Goal: Task Accomplishment & Management: Use online tool/utility

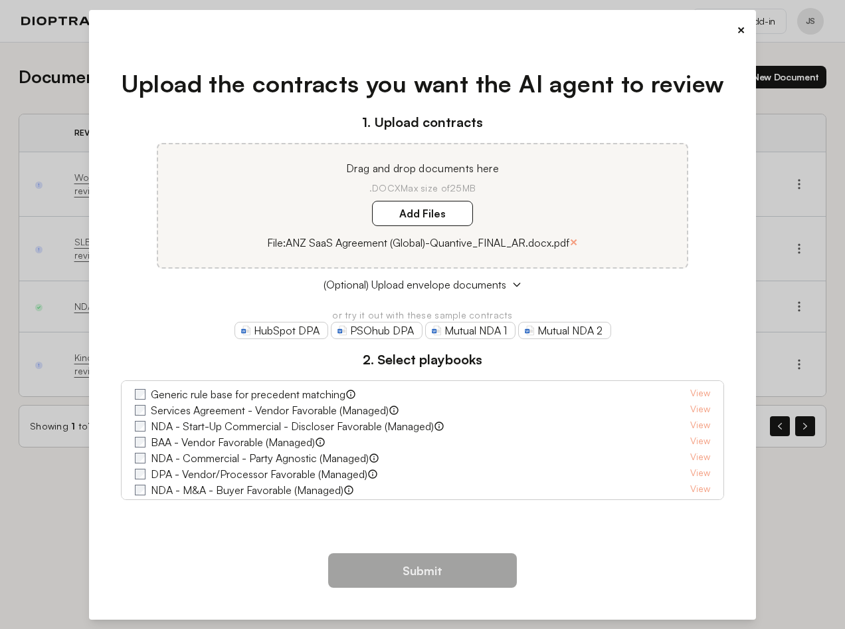
click at [193, 410] on label "Services Agreement - Vendor Favorable (Managed)" at bounding box center [270, 410] width 238 height 16
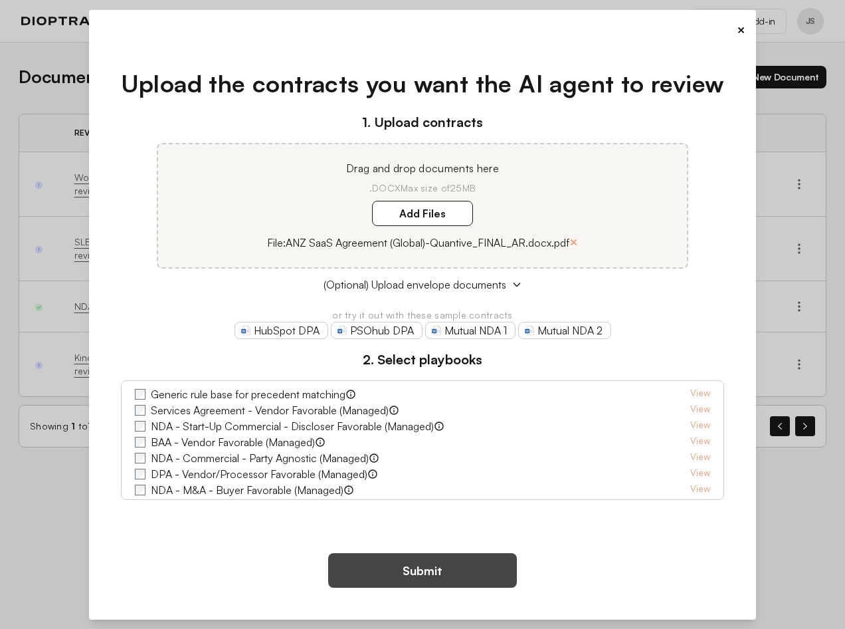
click at [415, 554] on button "Submit" at bounding box center [422, 570] width 189 height 35
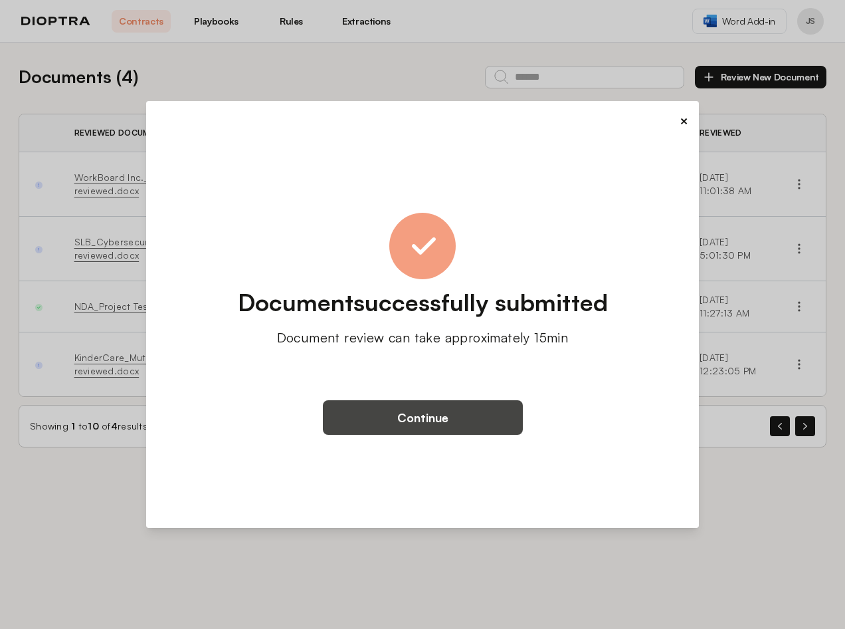
click at [409, 417] on button "Continue" at bounding box center [423, 417] width 200 height 35
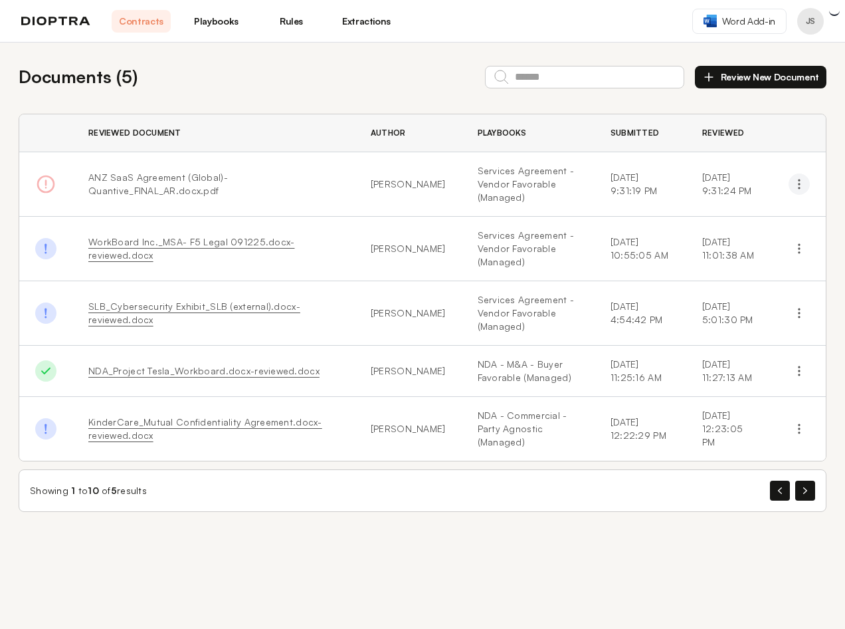
click at [799, 184] on circle "button" at bounding box center [799, 183] width 1 height 1
click at [717, 241] on button "Delete" at bounding box center [740, 239] width 121 height 24
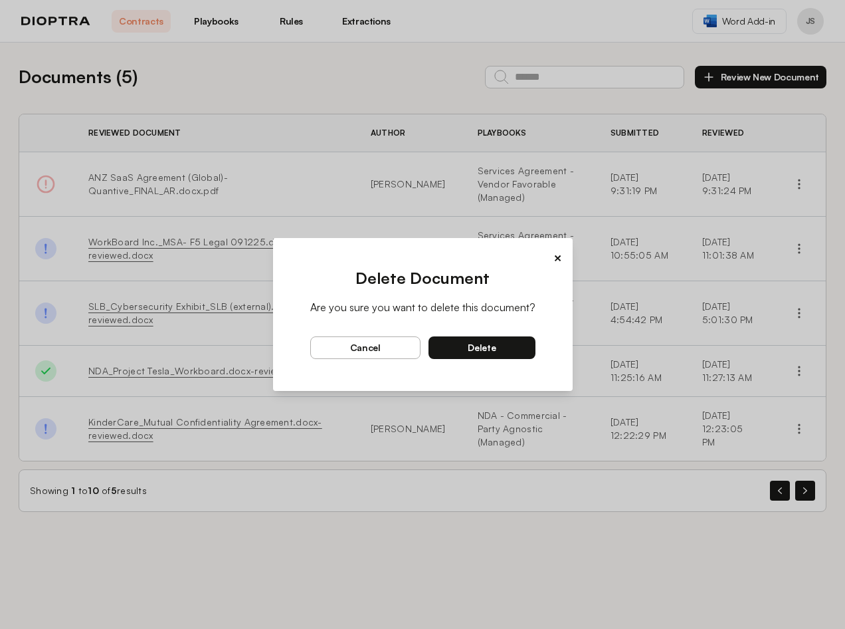
click at [462, 354] on button "delete" at bounding box center [482, 347] width 107 height 23
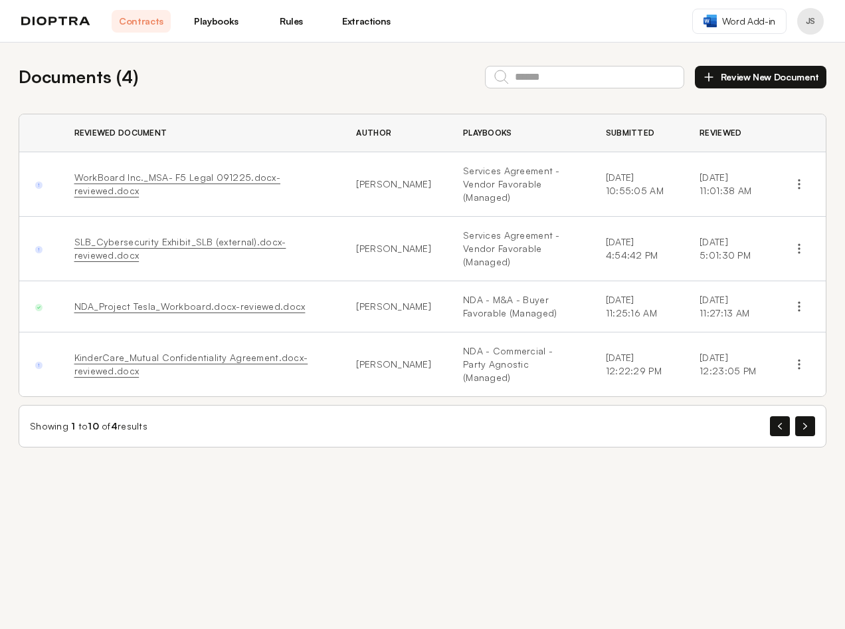
click at [721, 72] on button "Review New Document" at bounding box center [761, 77] width 132 height 23
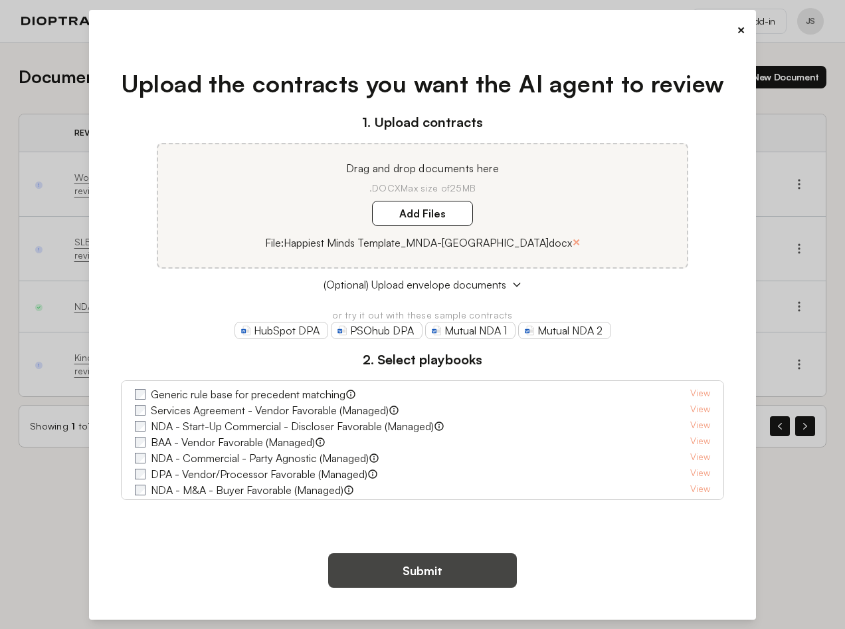
click at [399, 571] on button "Submit" at bounding box center [422, 570] width 189 height 35
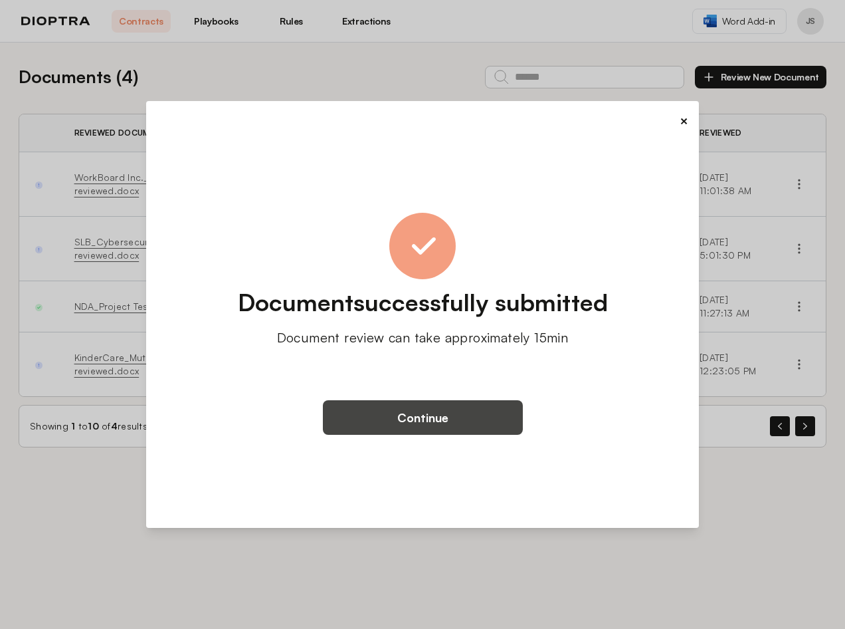
click at [417, 417] on button "Continue" at bounding box center [423, 417] width 200 height 35
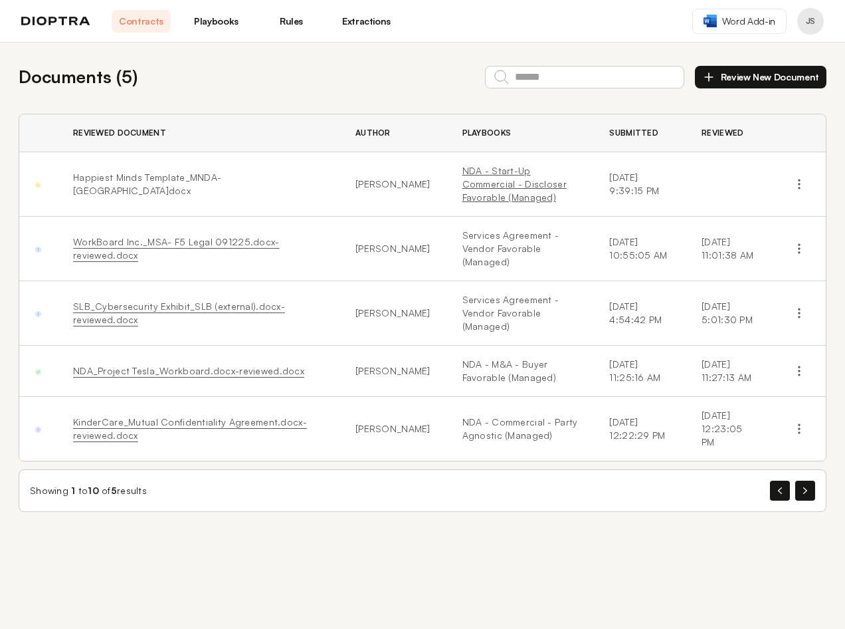
click at [489, 173] on link "NDA - Start-Up Commercial - Discloser Favorable (Managed)" at bounding box center [520, 184] width 116 height 40
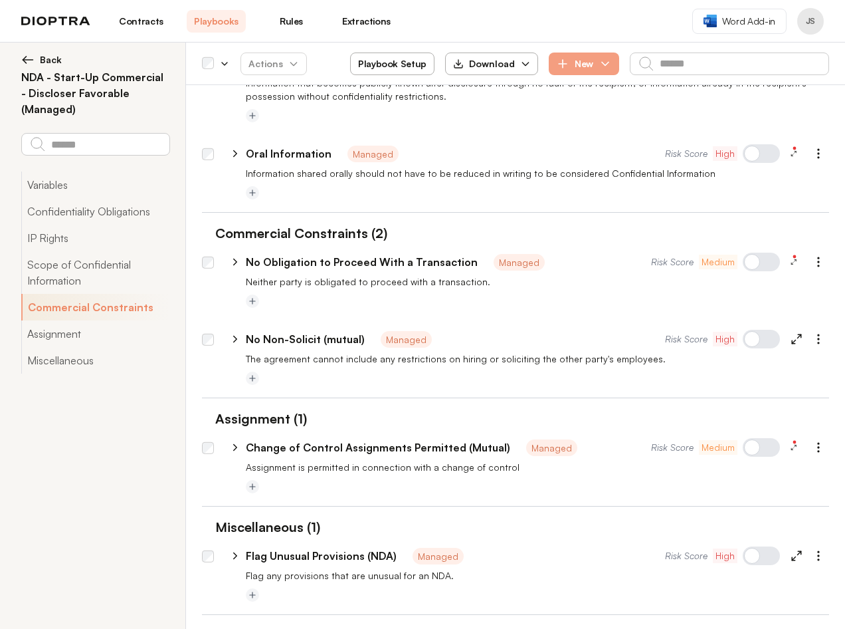
scroll to position [1045, 0]
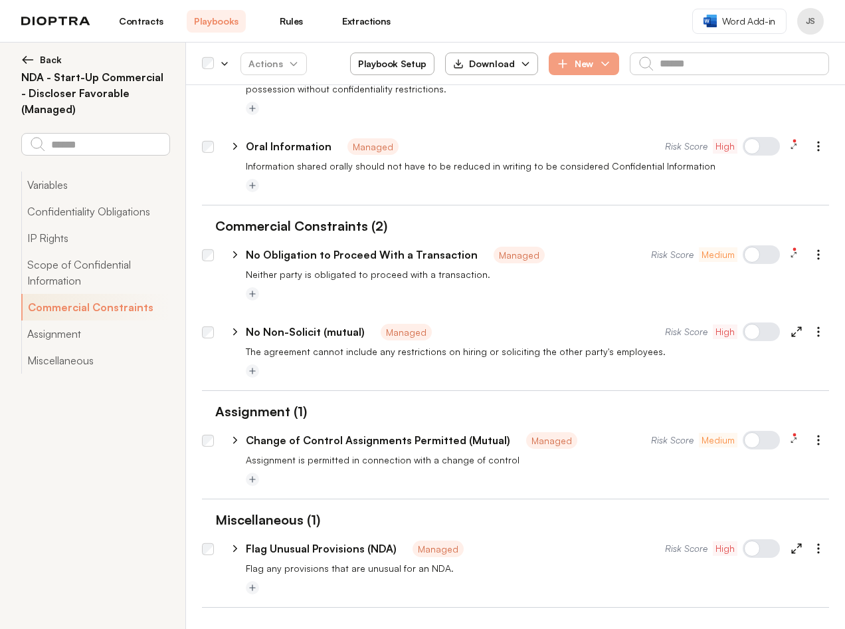
click at [791, 331] on icon at bounding box center [797, 332] width 12 height 12
click at [68, 272] on button "Scope of Confidential Information" at bounding box center [95, 272] width 148 height 43
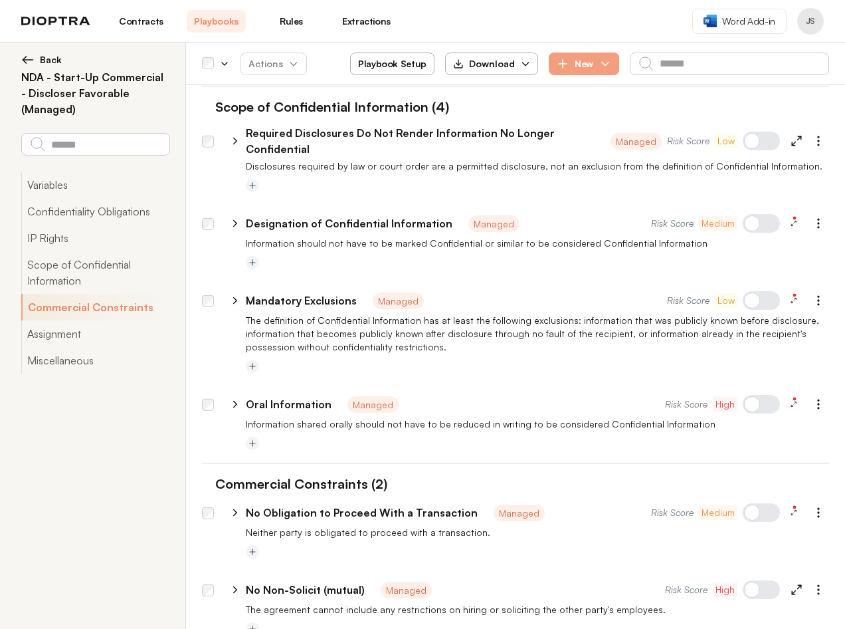
type textarea "*"
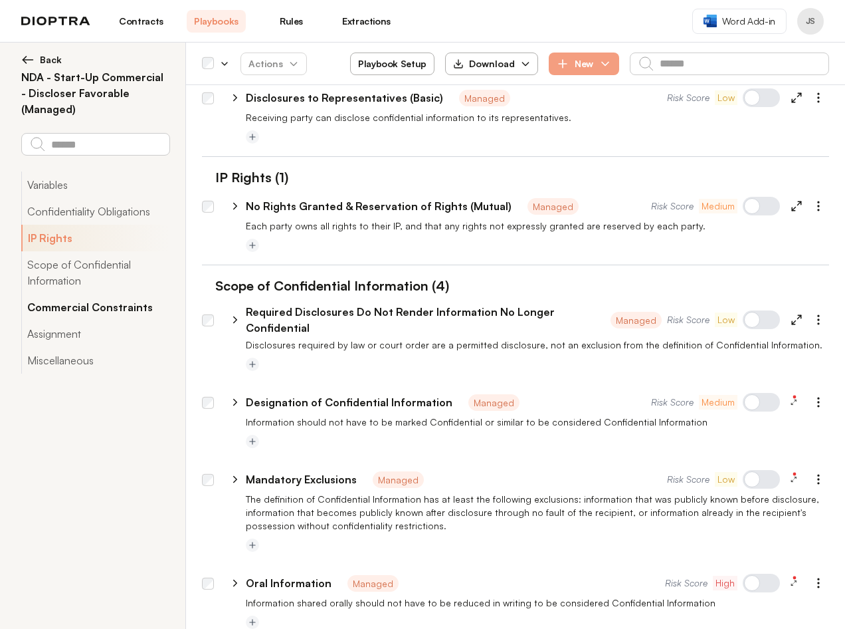
scroll to position [559, 0]
